Goal: Task Accomplishment & Management: Use online tool/utility

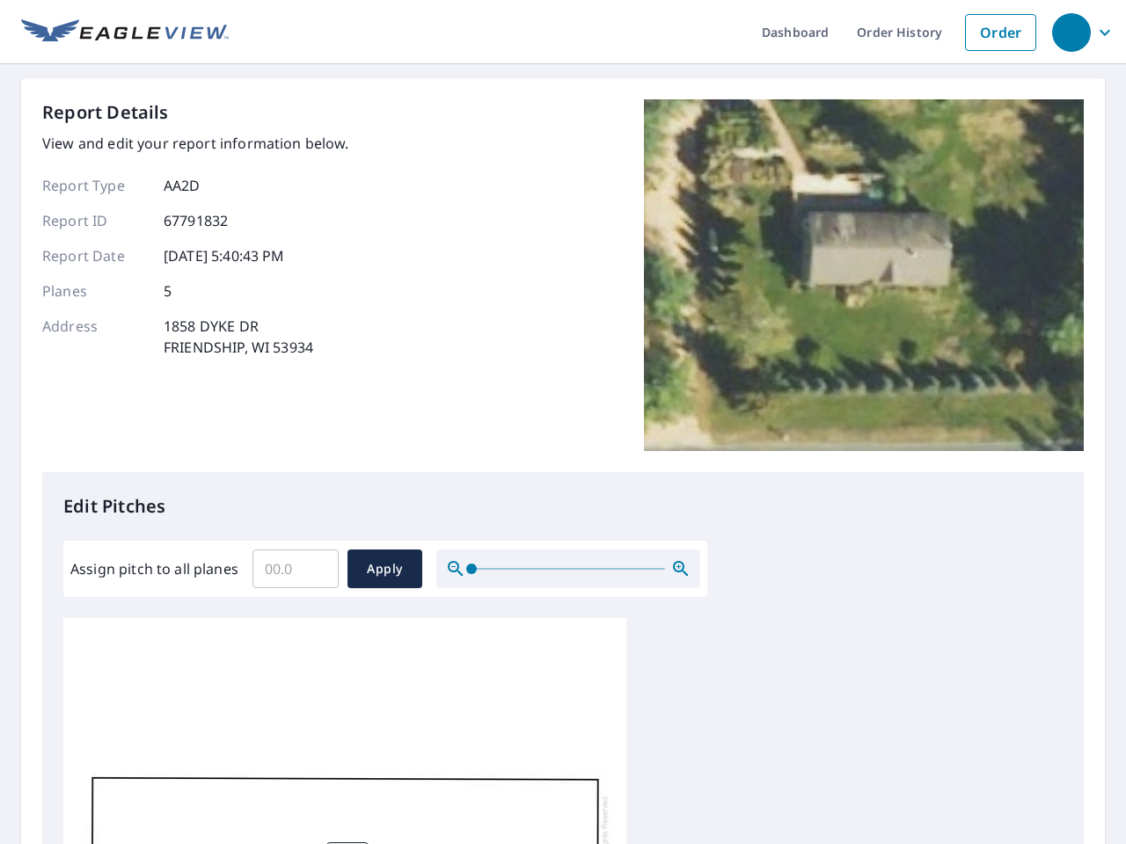
click at [563, 422] on div "Report Details View and edit your report information below. Report Type AA2D Re…" at bounding box center [562, 285] width 1041 height 373
click at [1070, 32] on div "button" at bounding box center [1071, 32] width 39 height 39
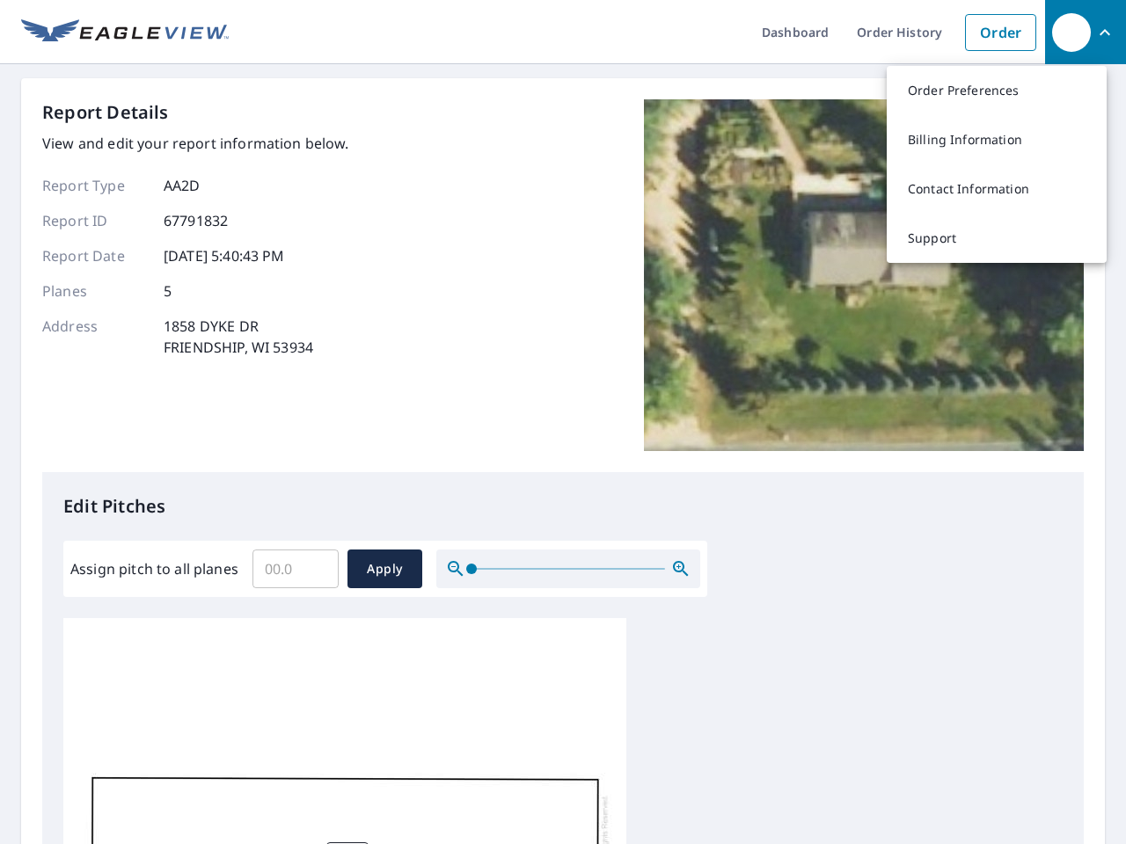
click at [296, 569] on input "Assign pitch to all planes" at bounding box center [295, 568] width 86 height 49
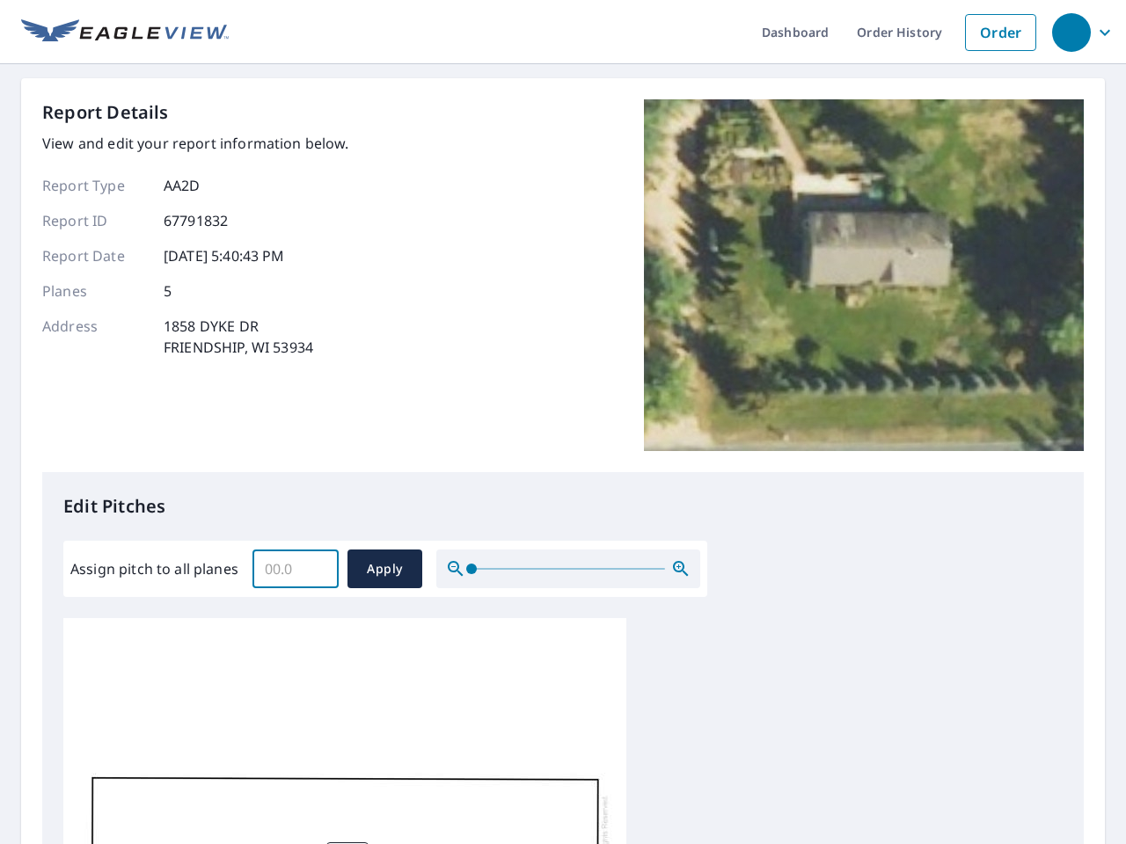
click at [384, 569] on span "Apply" at bounding box center [385, 570] width 47 height 22
click at [681, 569] on icon "button" at bounding box center [680, 569] width 21 height 21
